Goal: Task Accomplishment & Management: Complete application form

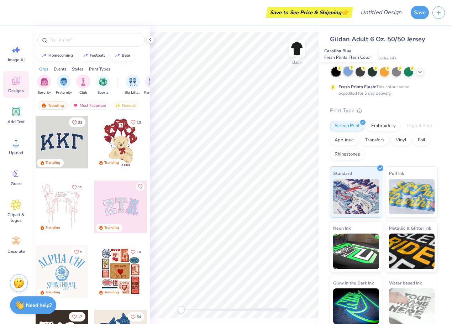
click at [348, 72] on div at bounding box center [347, 71] width 9 height 9
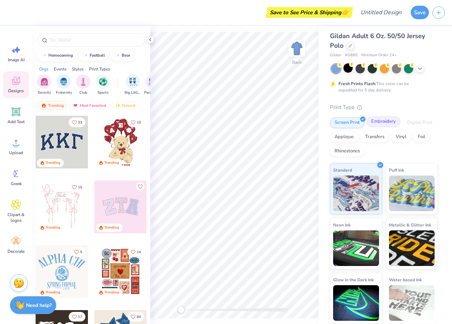
click at [378, 124] on div "Embroidery" at bounding box center [384, 121] width 34 height 11
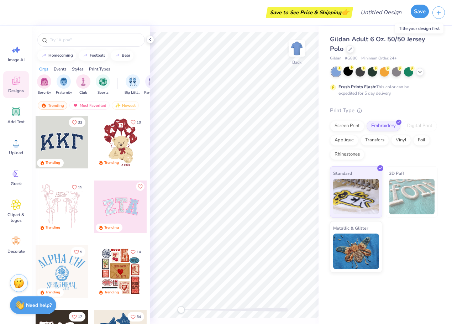
click at [420, 11] on button "Save" at bounding box center [420, 12] width 18 height 14
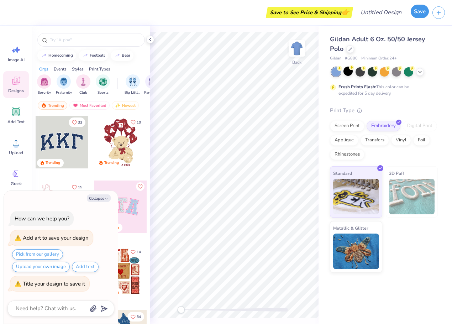
click at [420, 11] on button "Save" at bounding box center [420, 12] width 18 height 14
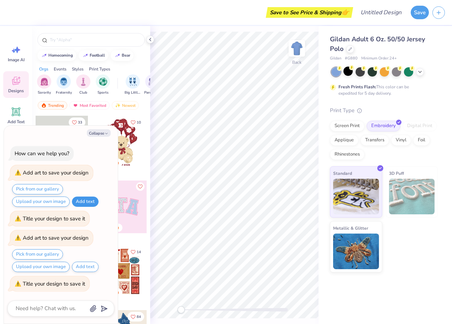
click at [84, 202] on button "Add text" at bounding box center [85, 201] width 27 height 10
type textarea "x"
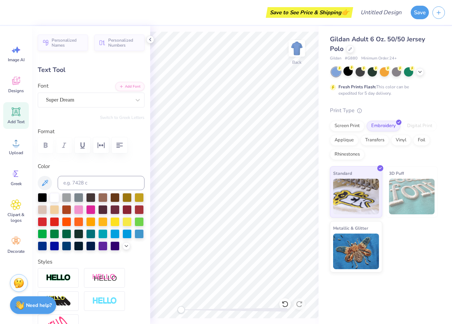
scroll to position [6, 1]
click at [193, 151] on li "Cut" at bounding box center [212, 148] width 56 height 14
click at [53, 199] on div at bounding box center [54, 196] width 9 height 9
click at [85, 182] on input at bounding box center [101, 183] width 87 height 14
type input "toXcel"
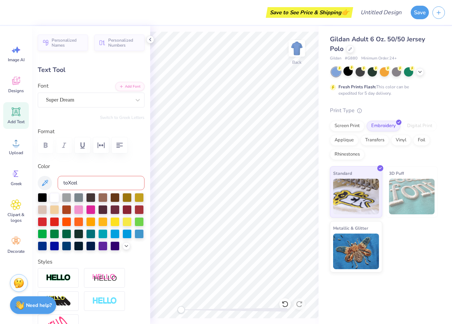
click at [63, 145] on div at bounding box center [91, 145] width 107 height 16
click at [65, 168] on label "Color" at bounding box center [91, 166] width 107 height 8
drag, startPoint x: 63, startPoint y: 182, endPoint x: 79, endPoint y: 182, distance: 16.0
click at [79, 182] on input "toXcel" at bounding box center [101, 183] width 87 height 14
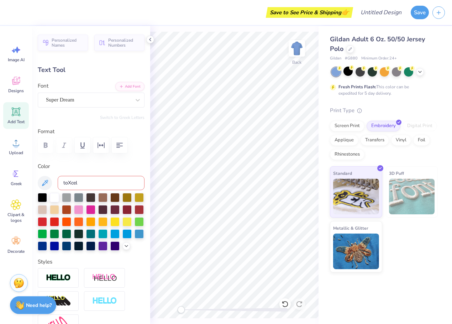
click at [92, 182] on input "toXcel" at bounding box center [101, 183] width 87 height 14
drag, startPoint x: 61, startPoint y: 184, endPoint x: 80, endPoint y: 183, distance: 19.2
click at [80, 183] on input "toXcel" at bounding box center [101, 183] width 87 height 14
click at [280, 169] on li "Paste" at bounding box center [297, 170] width 56 height 14
type input "6.34"
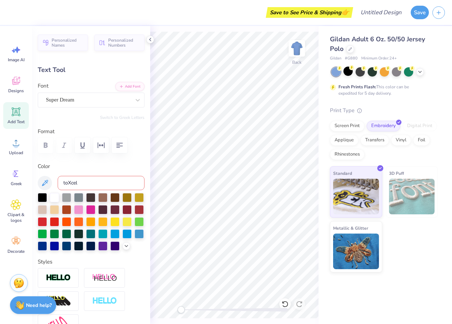
click at [65, 146] on div at bounding box center [91, 145] width 107 height 16
drag, startPoint x: 81, startPoint y: 183, endPoint x: 62, endPoint y: 181, distance: 19.3
click at [62, 181] on input "toXcel" at bounding box center [101, 183] width 87 height 14
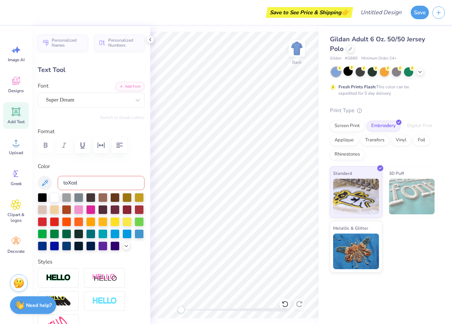
click at [64, 146] on div at bounding box center [91, 145] width 107 height 16
click at [417, 11] on button "Save" at bounding box center [420, 12] width 18 height 14
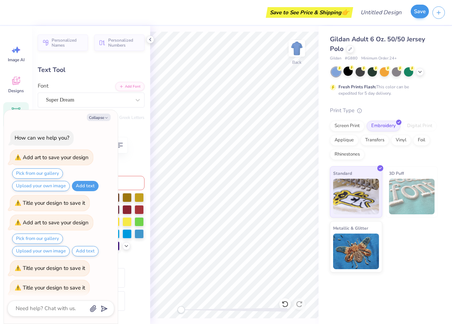
scroll to position [4, 0]
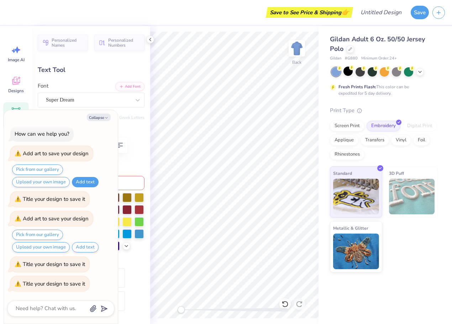
type textarea "x"
click at [416, 30] on div "Gildan Adult 6 Oz. 50/50 Jersey Polo Gildan # G880 Minimum Order: 24 + Fresh Pr…" at bounding box center [385, 149] width 133 height 246
click at [415, 30] on div "Gildan Adult 6 Oz. 50/50 Jersey Polo Gildan # G880 Minimum Order: 24 + Fresh Pr…" at bounding box center [385, 149] width 133 height 246
click at [414, 25] on div "Save to See Price & Shipping 👉 Design Title Save Image AI Designs Add Text Uplo…" at bounding box center [226, 162] width 452 height 324
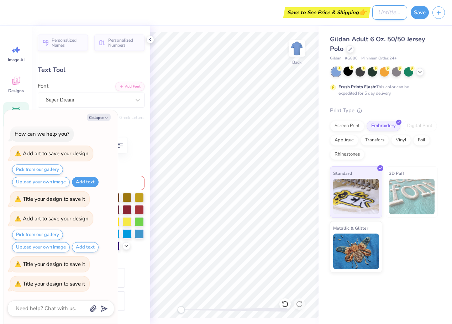
click at [360, 11] on div "Save to See Price & Shipping 👉 Design Title Save" at bounding box center [226, 12] width 452 height 25
type input "t"
type textarea "x"
type input "to"
type textarea "x"
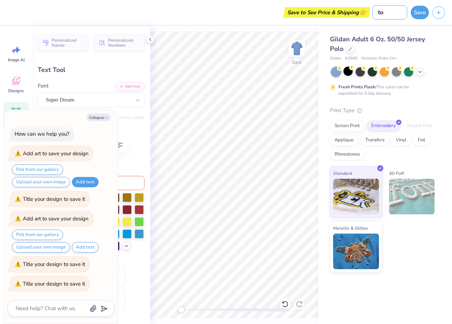
type input "toX"
type textarea "x"
type input "toXc"
type textarea "x"
type input "toXce"
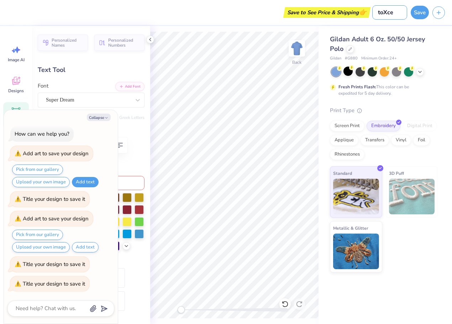
type textarea "x"
type input "toXcel"
type textarea "x"
type input "toXcel"
type textarea "x"
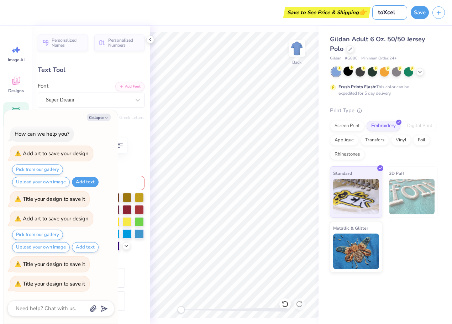
type input "toXcel p"
type textarea "x"
type input "toXcel po"
type textarea "x"
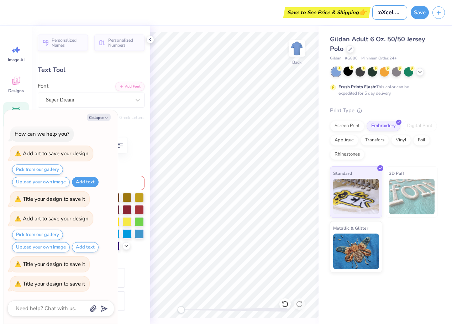
type input "toXcel pol"
type textarea "x"
type input "toXcel polo"
type textarea "x"
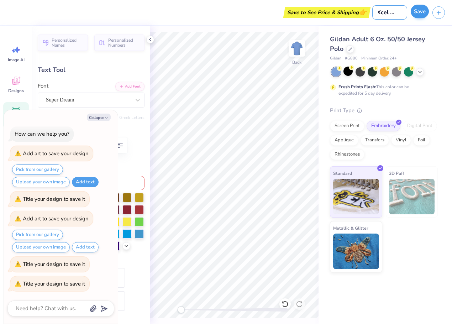
type input "toXcel polo"
click at [417, 10] on button "Save" at bounding box center [420, 12] width 18 height 14
type textarea "x"
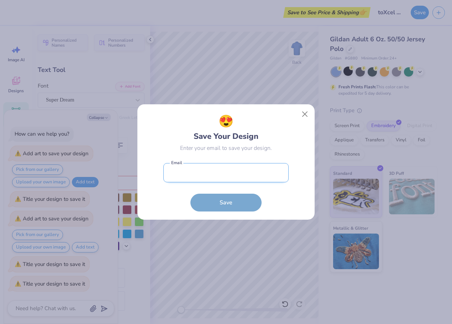
click at [229, 173] on input "email" at bounding box center [225, 173] width 125 height 20
type input "[PERSON_NAME][EMAIL_ADDRESS][PERSON_NAME][DOMAIN_NAME]"
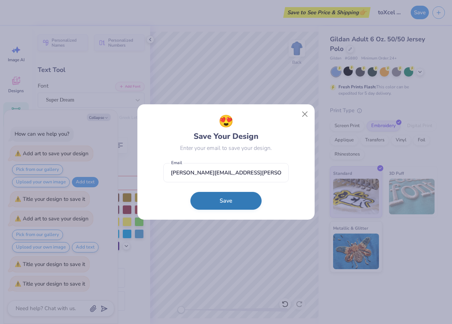
click at [231, 196] on button "Save" at bounding box center [225, 201] width 71 height 18
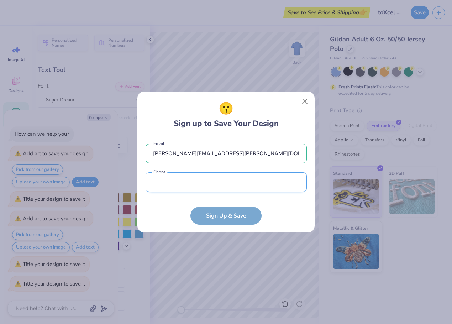
click at [230, 180] on input "tel" at bounding box center [226, 182] width 161 height 20
type textarea "x"
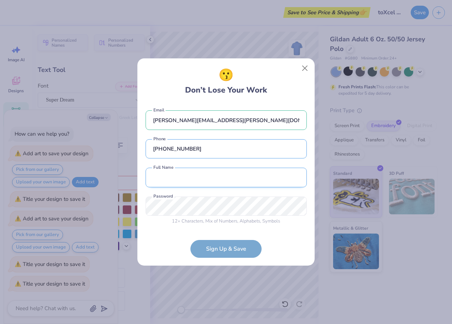
type input "[PHONE_NUMBER]"
click at [178, 178] on input "text" at bounding box center [226, 178] width 161 height 20
type input "[PERSON_NAME]"
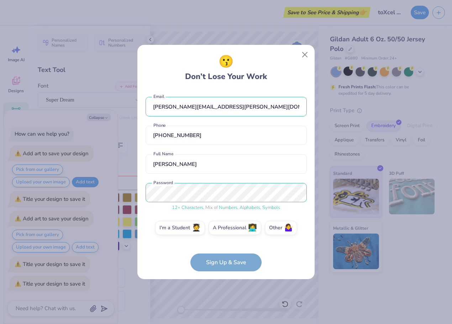
click at [221, 264] on form "[PERSON_NAME][EMAIL_ADDRESS][PERSON_NAME][DOMAIN_NAME] Email [PHONE_NUMBER] Pho…" at bounding box center [226, 181] width 161 height 182
click at [220, 259] on form "[PERSON_NAME][EMAIL_ADDRESS][PERSON_NAME][DOMAIN_NAME] Email [PHONE_NUMBER] Pho…" at bounding box center [226, 181] width 161 height 182
click at [220, 258] on form "[PERSON_NAME][EMAIL_ADDRESS][PERSON_NAME][DOMAIN_NAME] Email [PHONE_NUMBER] Pho…" at bounding box center [226, 181] width 161 height 182
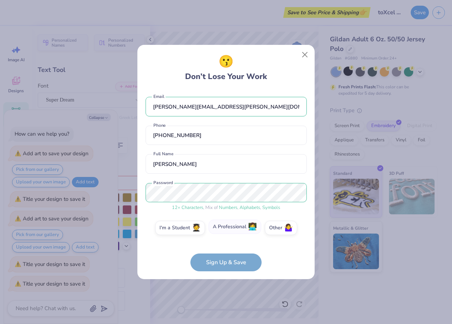
click at [226, 228] on label "A Professional 👩‍💻" at bounding box center [235, 227] width 53 height 14
click at [226, 228] on input "A Professional 👩‍💻" at bounding box center [226, 229] width 5 height 5
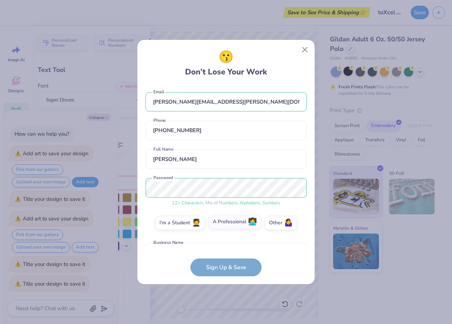
scroll to position [48, 0]
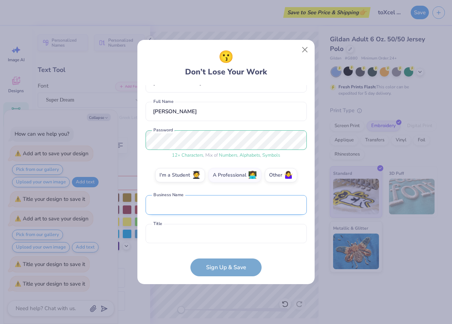
click at [187, 200] on input "text" at bounding box center [226, 205] width 161 height 20
type input "toXcel, LLC"
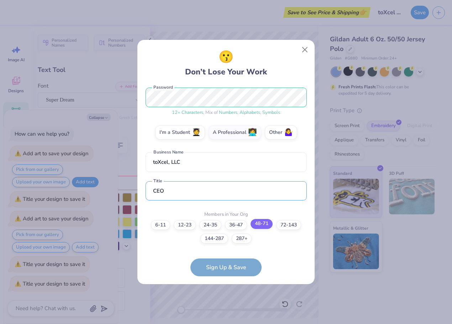
type input "CEO"
click at [266, 220] on label "48-71" at bounding box center [262, 224] width 22 height 10
click at [229, 320] on input "48-71" at bounding box center [226, 322] width 5 height 5
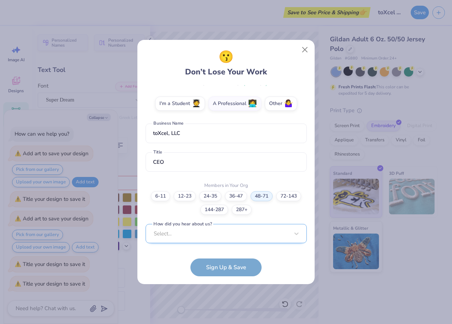
scroll to position [226, 0]
click at [221, 231] on div "Select..." at bounding box center [226, 234] width 161 height 20
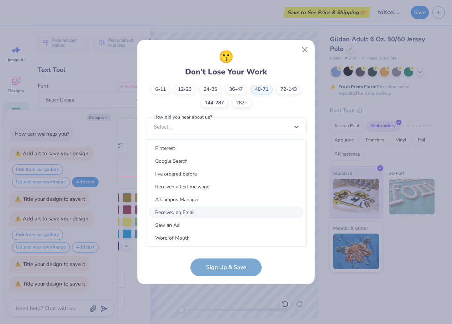
click at [198, 210] on div "Received an Email" at bounding box center [226, 212] width 155 height 12
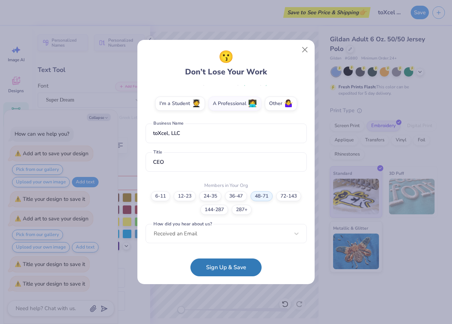
scroll to position [119, 0]
click at [214, 263] on button "Sign Up & Save" at bounding box center [225, 266] width 71 height 18
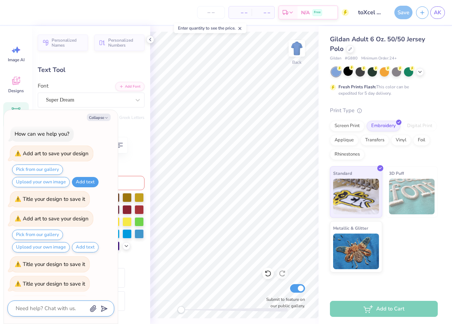
scroll to position [23, 0]
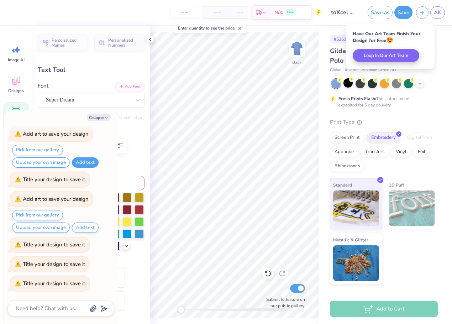
type textarea "x"
